Goal: Use online tool/utility: Utilize a website feature to perform a specific function

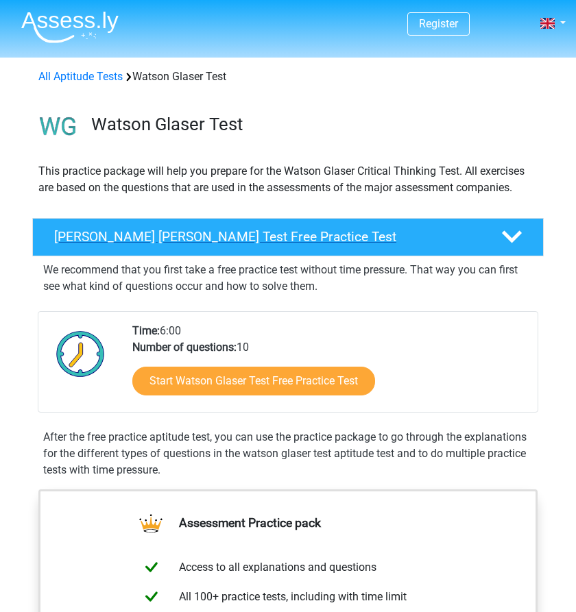
click at [252, 237] on h4 "Watson Glaser Test Free Practice Test" at bounding box center [267, 237] width 427 height 16
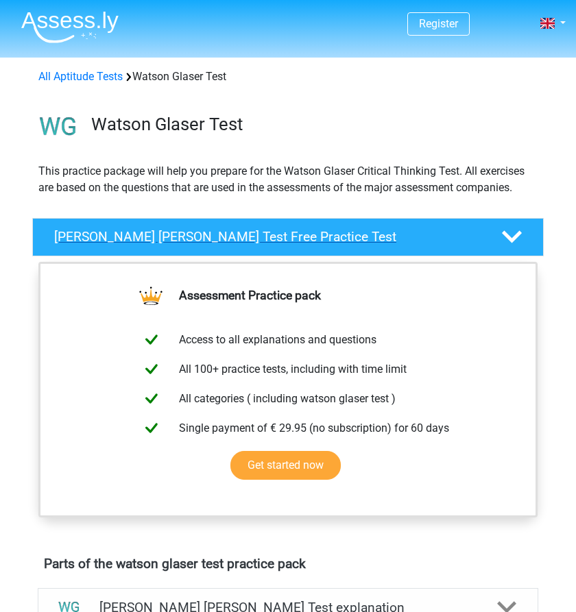
click at [251, 237] on h4 "Watson Glaser Test Free Practice Test" at bounding box center [267, 237] width 427 height 16
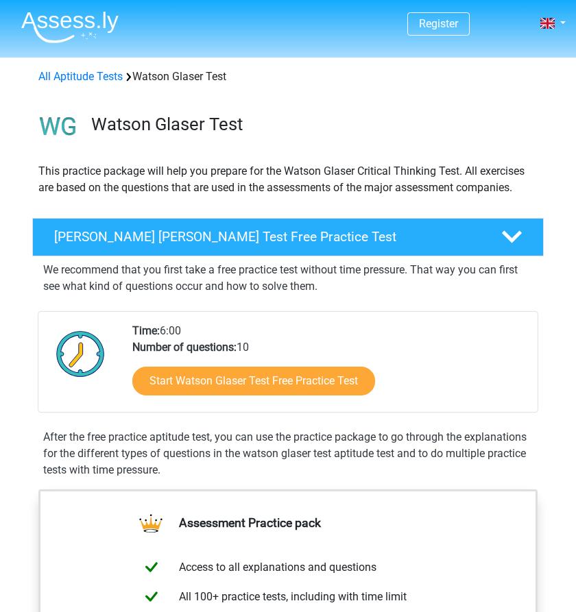
drag, startPoint x: 167, startPoint y: 329, endPoint x: 201, endPoint y: 329, distance: 33.6
click at [202, 329] on div "Time: 6:00 Number of questions: 10 Start Watson Glaser Test Free Practice Test" at bounding box center [329, 367] width 415 height 89
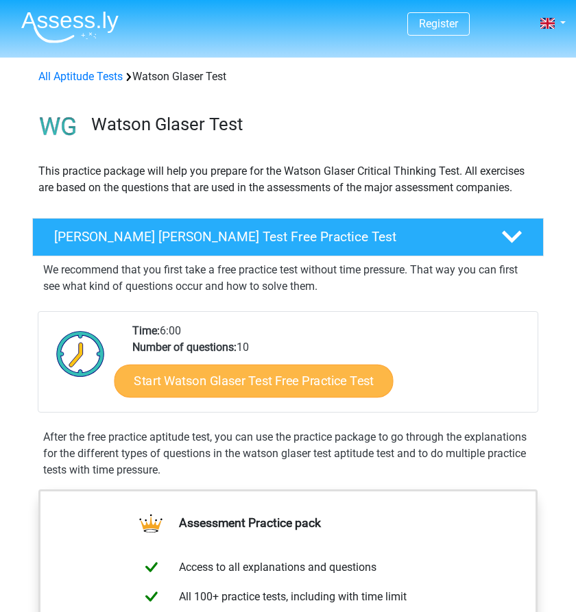
click at [226, 375] on link "Start Watson Glaser Test Free Practice Test" at bounding box center [253, 381] width 279 height 33
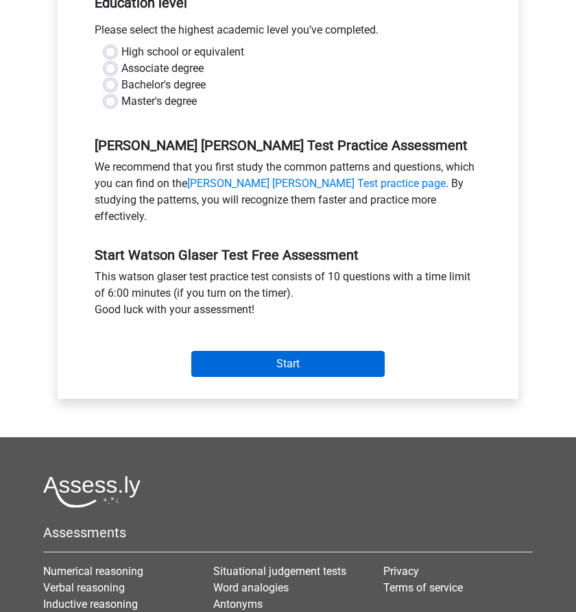
scroll to position [304, 0]
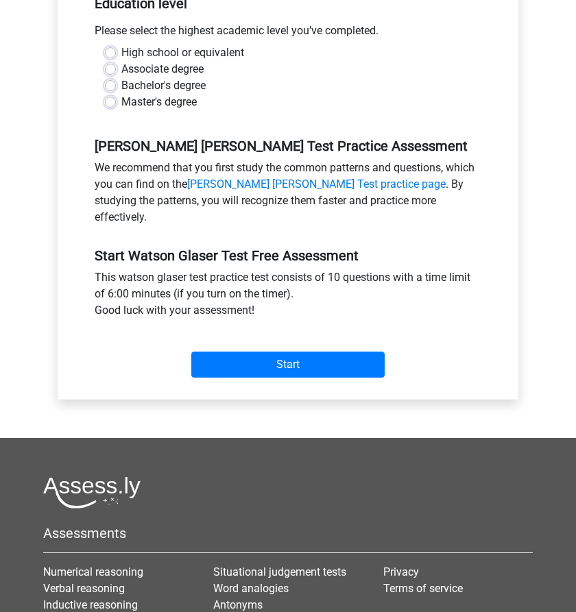
click at [121, 83] on label "Bachelor's degree" at bounding box center [163, 85] width 84 height 16
click at [112, 83] on input "Bachelor's degree" at bounding box center [110, 84] width 11 height 14
radio input "true"
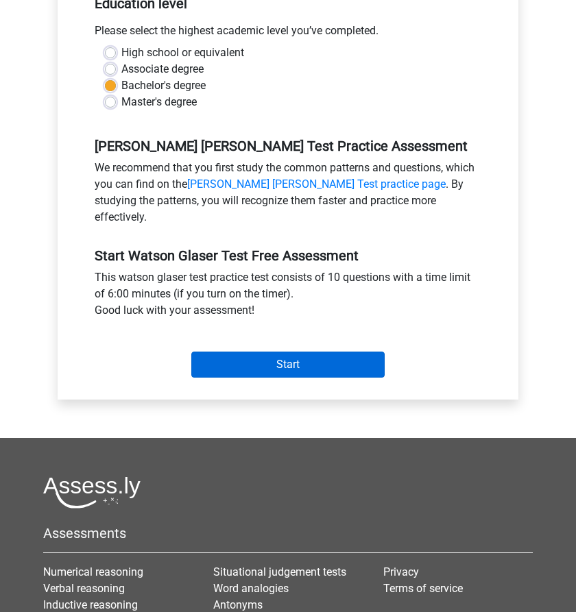
click at [289, 352] on input "Start" at bounding box center [287, 365] width 193 height 26
